Goal: Task Accomplishment & Management: Manage account settings

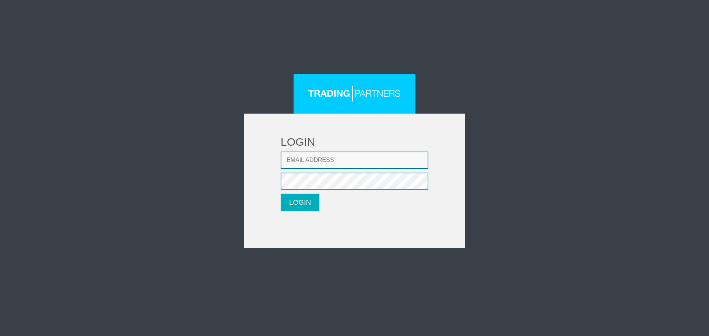
type input "LMatthaiou@fxcess.com"
drag, startPoint x: 305, startPoint y: 193, endPoint x: 307, endPoint y: 200, distance: 7.0
click at [307, 199] on form "LOGIN Email address LMatthaiou@fxcess.com Password LOGIN Please wait..." at bounding box center [354, 181] width 221 height 134
click at [308, 200] on button "LOGIN" at bounding box center [300, 202] width 39 height 17
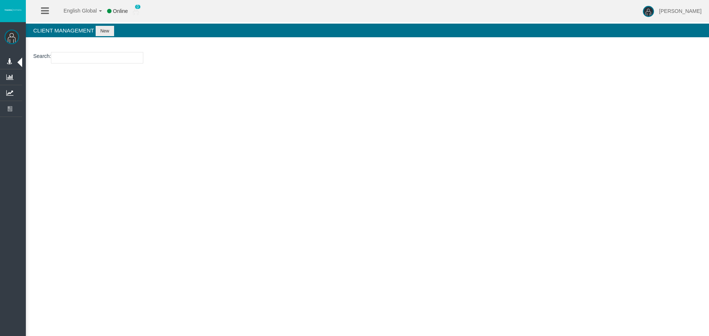
click at [87, 61] on input "number" at bounding box center [97, 57] width 92 height 11
paste input "15171648"
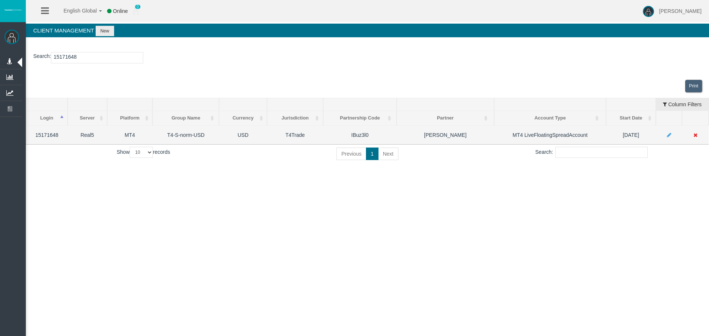
type input "15171648"
click at [667, 134] on icon at bounding box center [669, 135] width 4 height 5
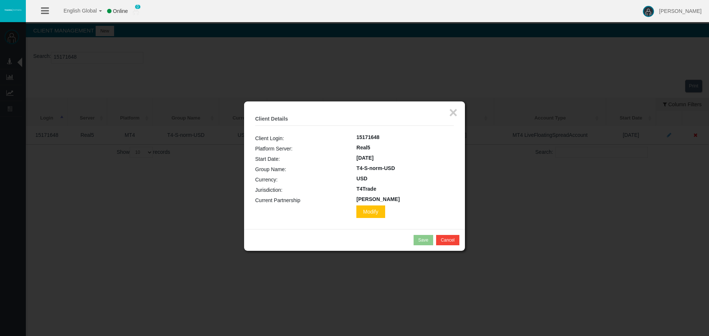
click at [333, 214] on td at bounding box center [305, 212] width 101 height 13
click at [356, 213] on span "Modify" at bounding box center [370, 212] width 28 height 13
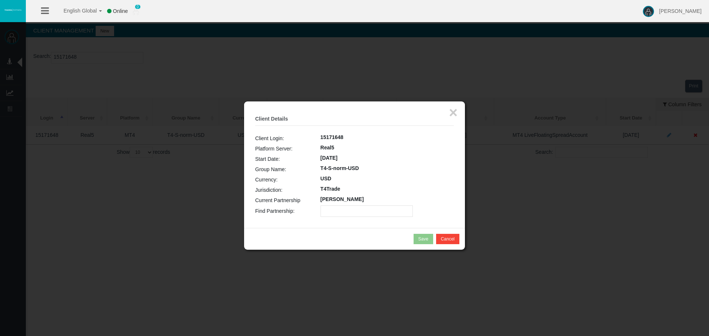
click at [351, 216] on input "text" at bounding box center [366, 211] width 92 height 11
paste input "IBlns41"
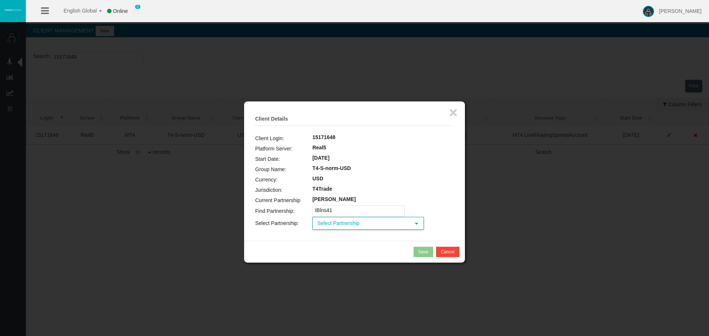
type input "IBlns41"
click at [347, 225] on span "Select Partnership" at bounding box center [361, 223] width 97 height 11
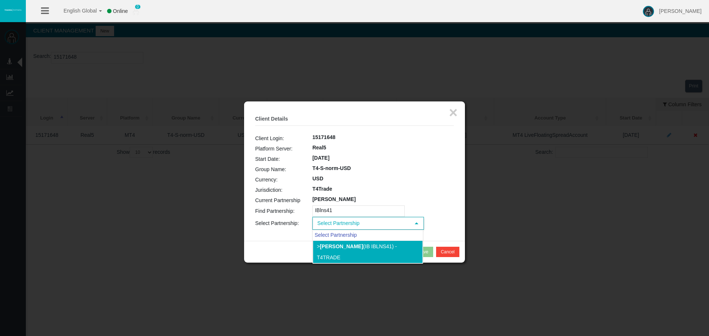
click at [351, 244] on b "[PERSON_NAME]" at bounding box center [341, 247] width 43 height 6
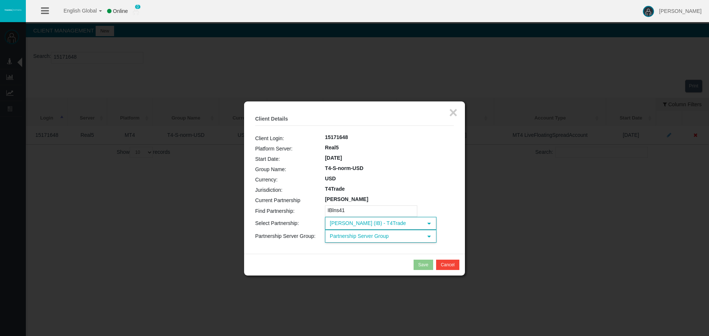
click at [354, 237] on span "Partnership Server Group" at bounding box center [374, 236] width 97 height 11
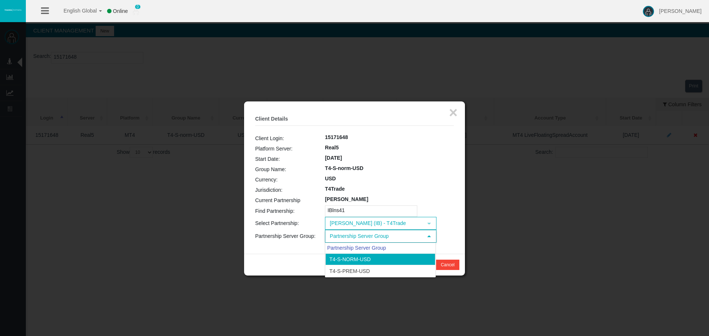
click at [369, 260] on li "T4-S-norm-USD" at bounding box center [380, 260] width 110 height 12
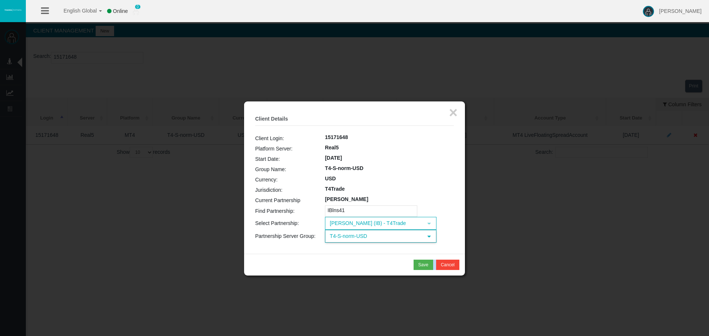
click at [369, 260] on div "Save Cancel" at bounding box center [355, 265] width 210 height 10
click at [420, 268] on div "Save" at bounding box center [423, 265] width 10 height 7
